Goal: Task Accomplishment & Management: Complete application form

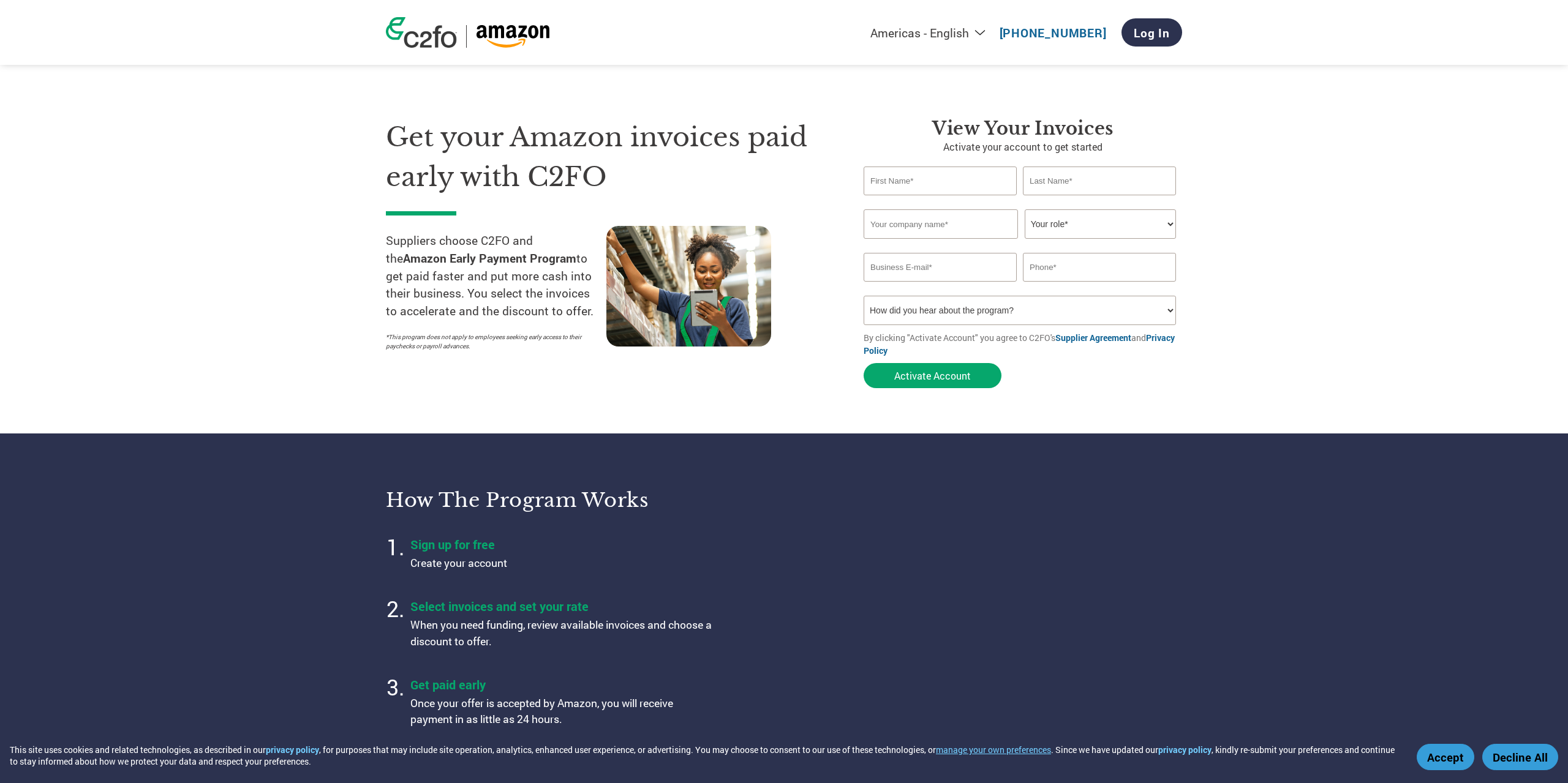
click at [875, 177] on input "text" at bounding box center [940, 180] width 153 height 29
type input "Dov"
type input "[PERSON_NAME]"
click at [877, 221] on input "text" at bounding box center [940, 224] width 154 height 30
type input "The Design Team"
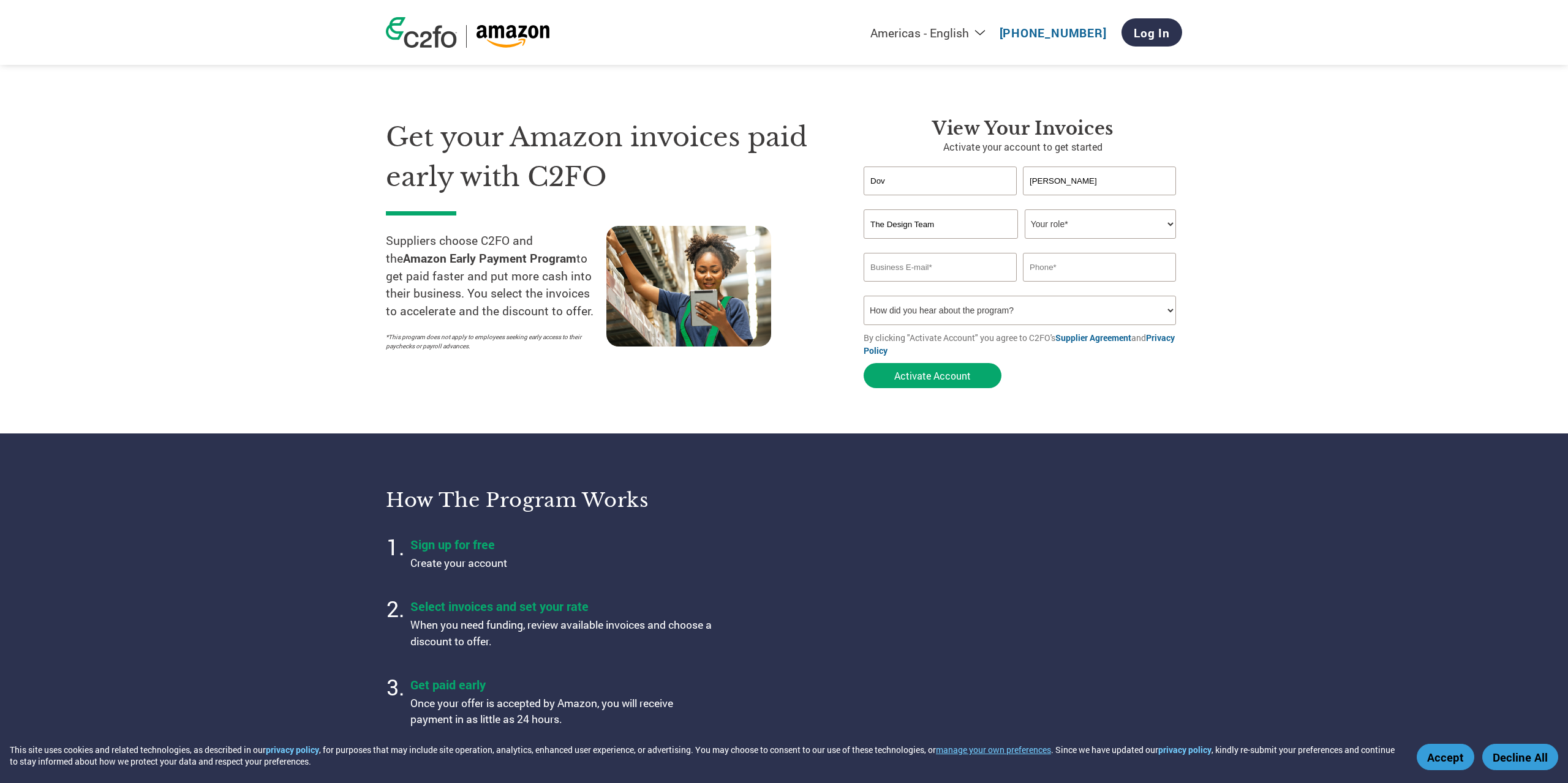
click at [1024, 209] on select "Your role* CFO Controller Credit Manager Finance Director Treasurer CEO Preside…" at bounding box center [1100, 224] width 152 height 30
select select "CEO"
click option "CEO" at bounding box center [0, 0] width 0 height 0
click at [1208, 295] on section "Get your Amazon invoices paid early with C2FO Suppliers choose C2FO and the Ama…" at bounding box center [784, 240] width 1568 height 385
click at [892, 268] on input "email" at bounding box center [940, 267] width 153 height 29
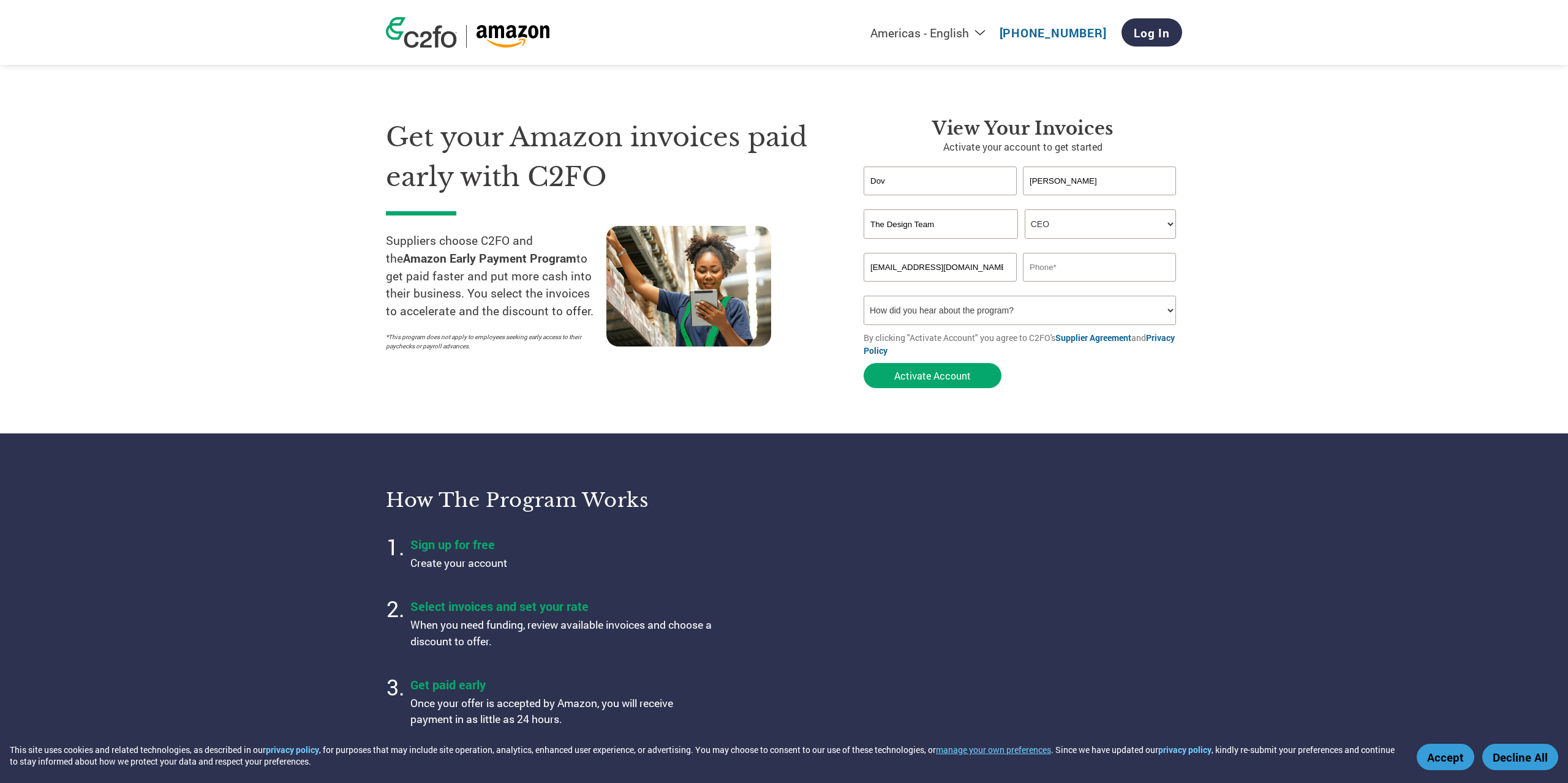
type input "[EMAIL_ADDRESS][DOMAIN_NAME]"
click at [1041, 271] on input "text" at bounding box center [1099, 267] width 153 height 29
type input "7329106999"
click at [1010, 389] on form "[PERSON_NAME] Invalid first name or first name is too long Invalid last name or…" at bounding box center [1023, 280] width 319 height 228
click at [948, 235] on input "The Design Team" at bounding box center [940, 224] width 154 height 30
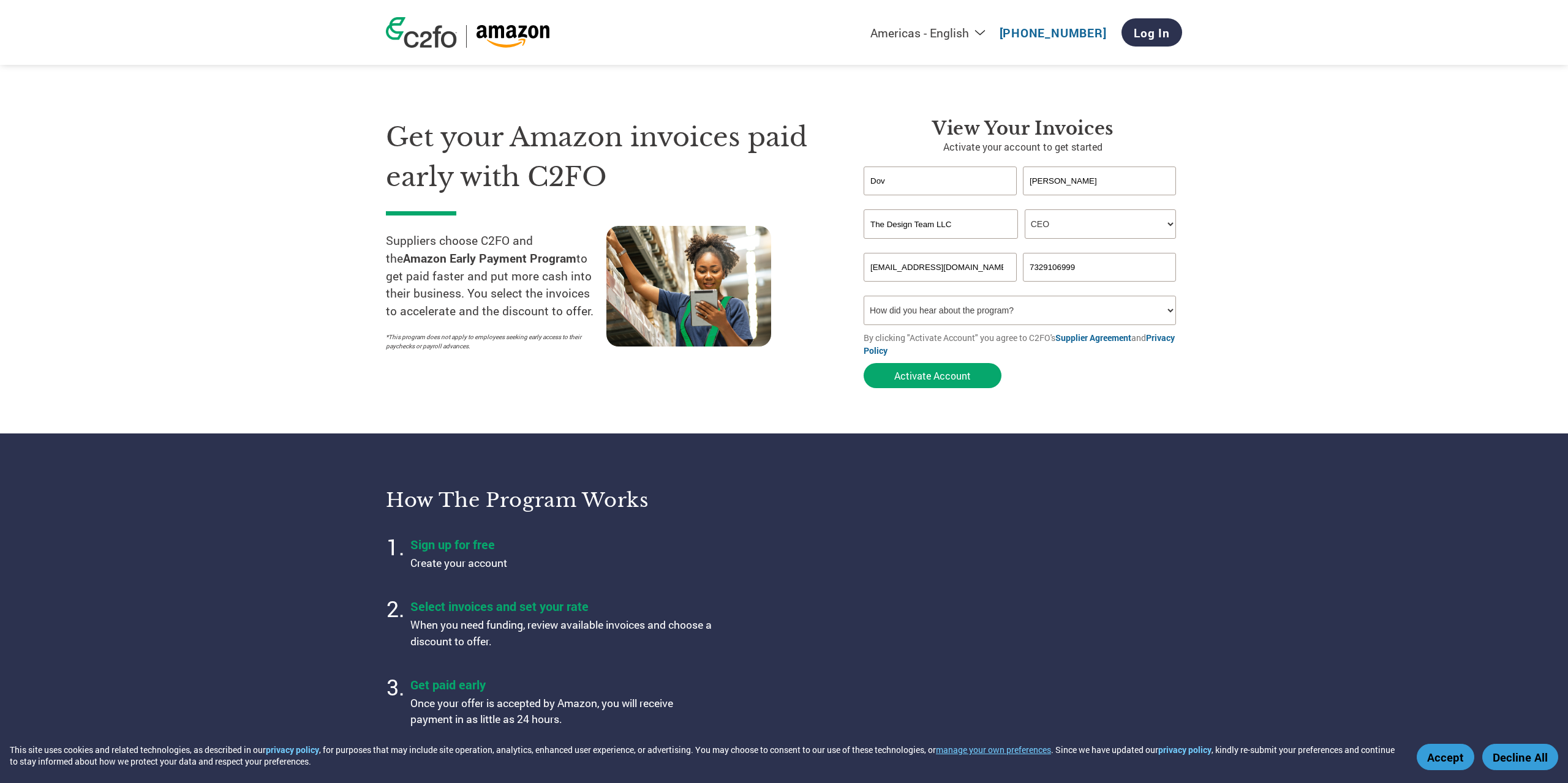
type input "The Design Team LLC"
click at [1353, 300] on section "Get your Amazon invoices paid early with C2FO Suppliers choose C2FO and the Ama…" at bounding box center [784, 240] width 1568 height 385
click at [943, 377] on button "Activate Account" at bounding box center [932, 375] width 138 height 25
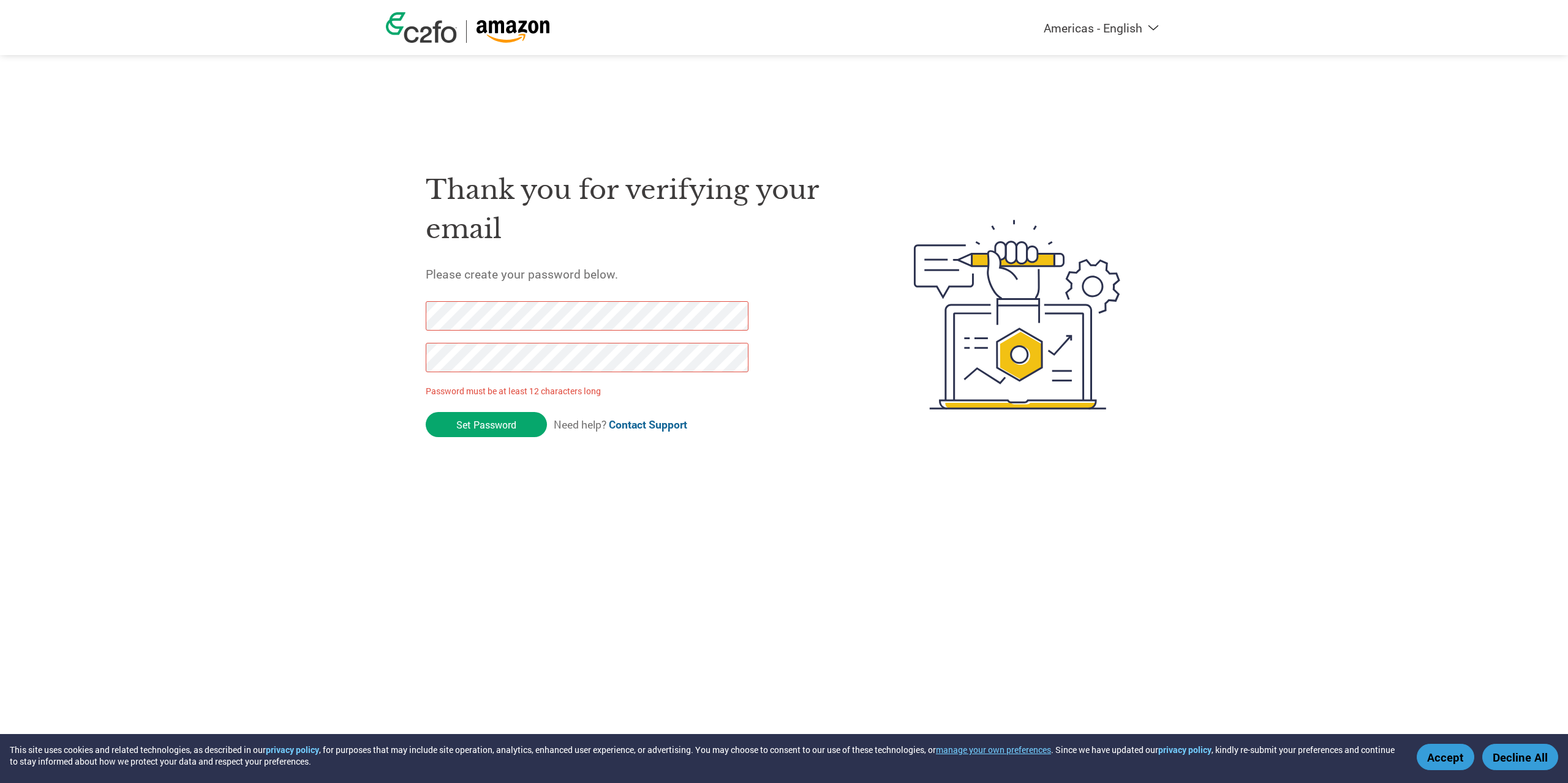
click input "Set Password" at bounding box center [486, 425] width 121 height 25
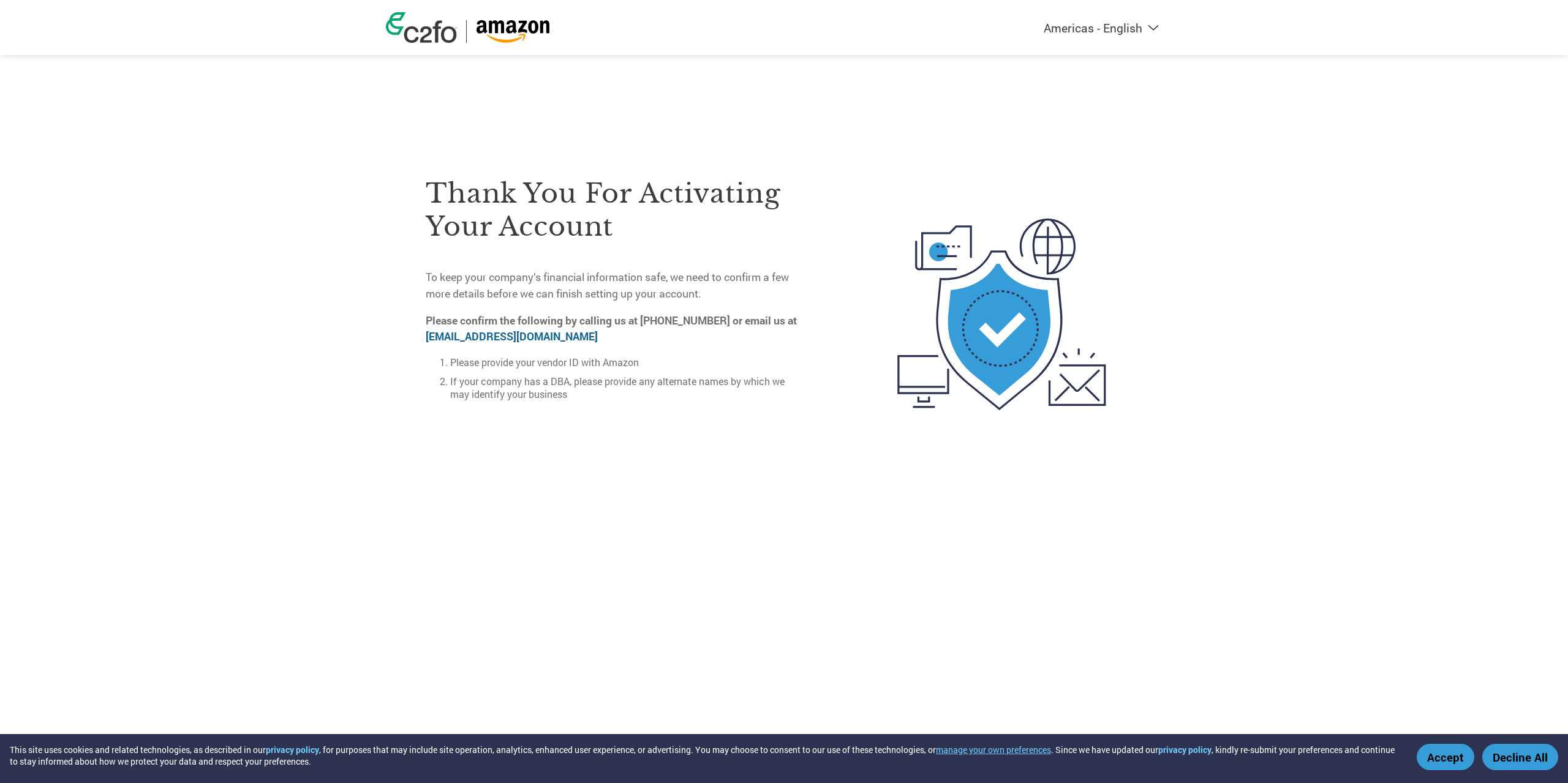
click at [504, 333] on link "on-boarding@c2fo.com" at bounding box center [511, 336] width 172 height 14
drag, startPoint x: 539, startPoint y: 360, endPoint x: 644, endPoint y: 362, distance: 105.0
click at [644, 362] on li "Please provide your vendor ID with Amazon" at bounding box center [628, 362] width 355 height 13
copy li "vendor ID with Amazon"
click at [883, 21] on select "Americas - English Américas - Español Américas - Português Amériques - Français…" at bounding box center [1024, 28] width 283 height 16
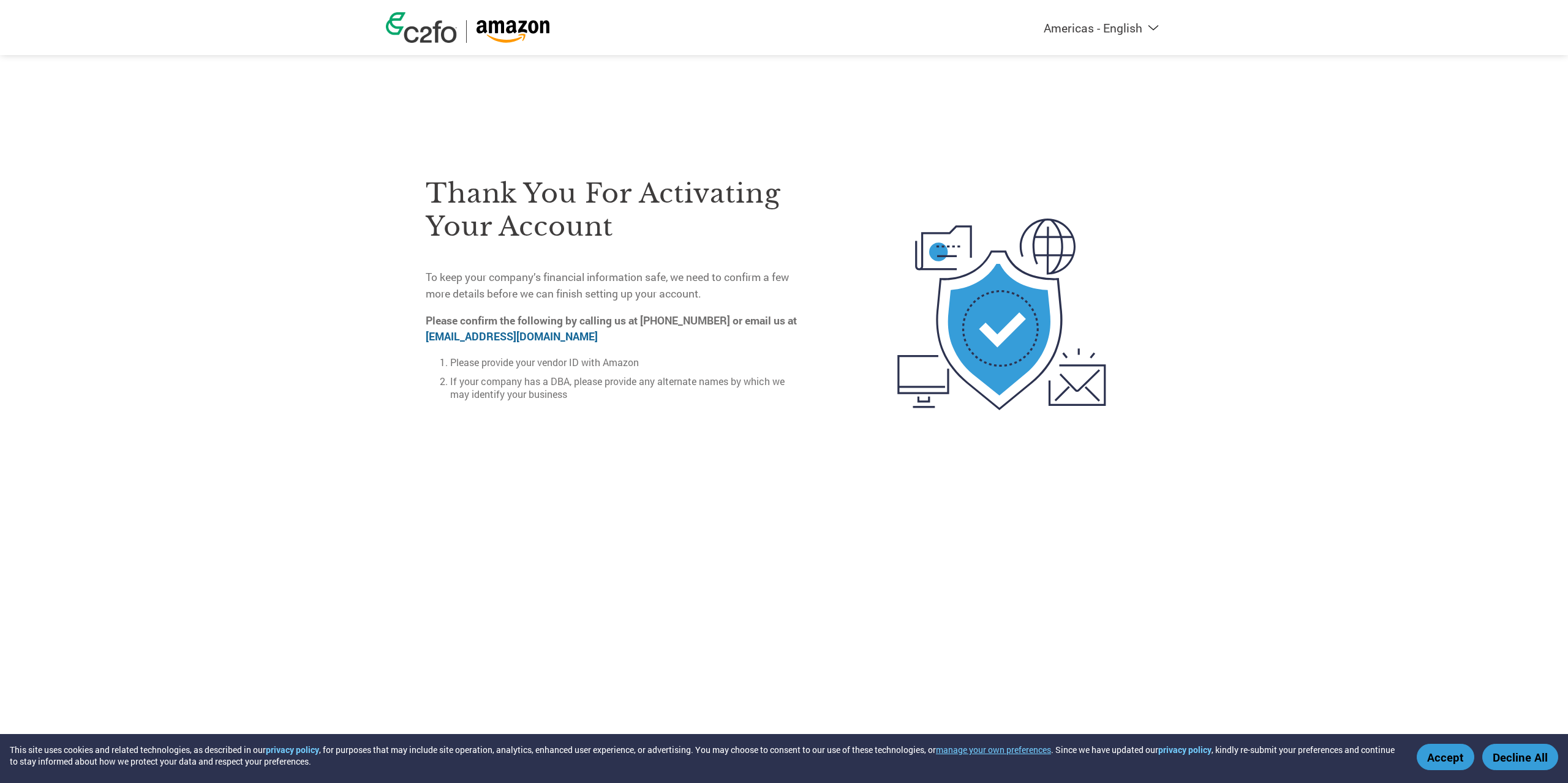
click at [855, 43] on div "Americas - English Américas - Español Américas - Português Amériques - Français…" at bounding box center [783, 27] width 814 height 55
click at [424, 25] on img at bounding box center [422, 27] width 71 height 30
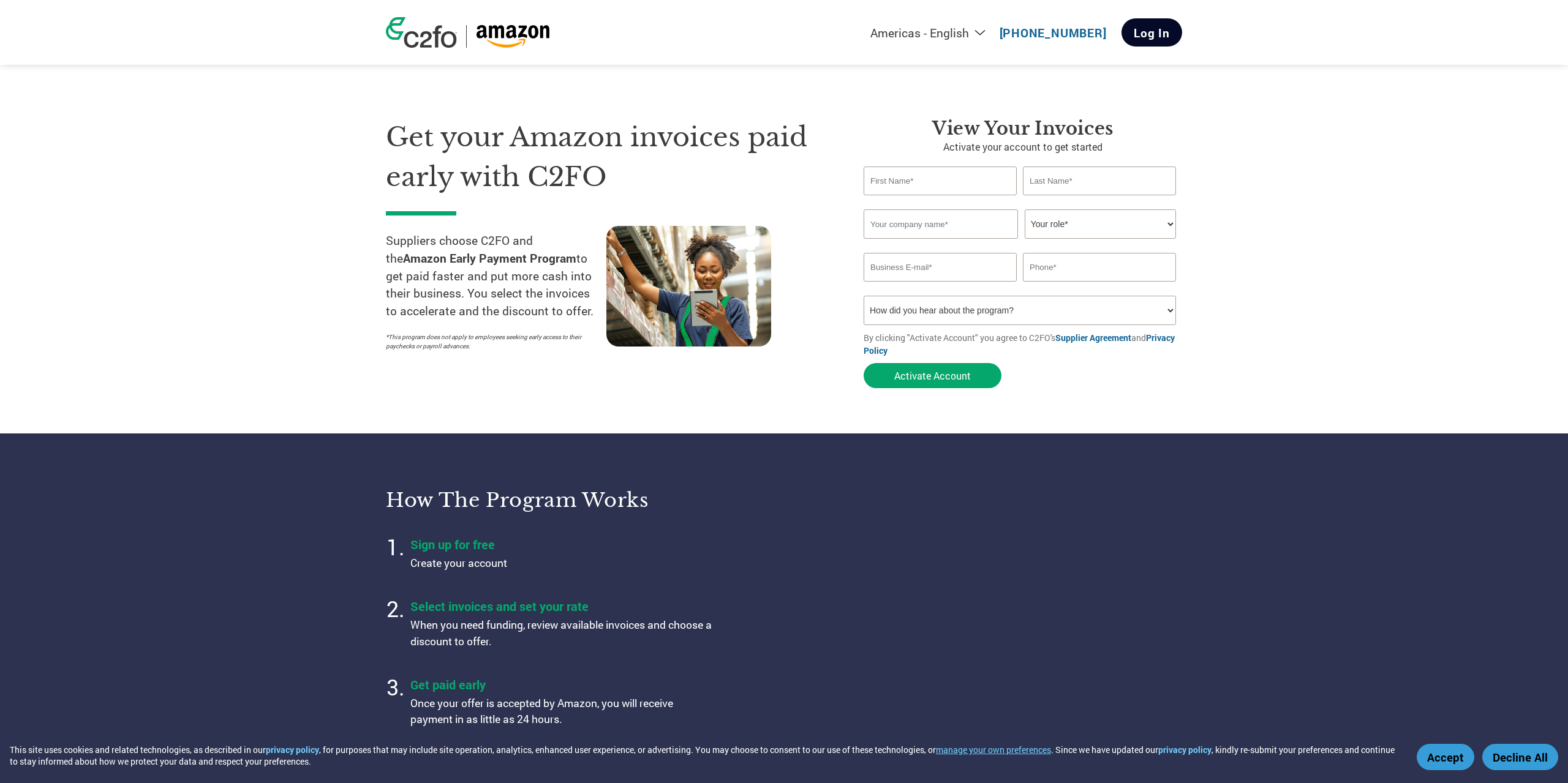
click at [1143, 36] on link "Log In" at bounding box center [1152, 32] width 61 height 28
